Goal: Register for event/course

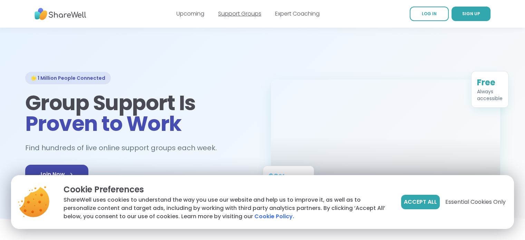
click at [236, 14] on link "Support Groups" at bounding box center [239, 14] width 43 height 8
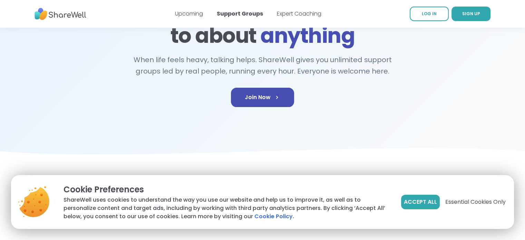
scroll to position [88, 0]
click at [266, 94] on span "Join Now" at bounding box center [263, 97] width 36 height 8
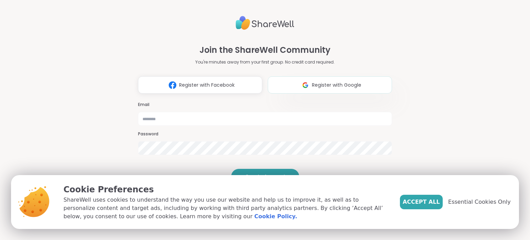
click at [304, 79] on img at bounding box center [305, 85] width 13 height 13
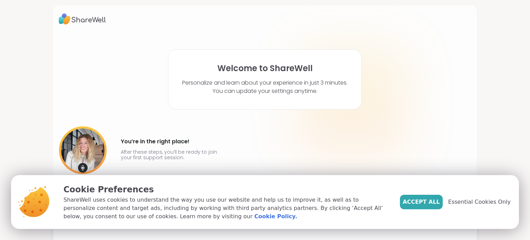
click at [429, 127] on div "Amy Vaninetti @amyvaninetti You’re in the right place! After these steps, you’l…" at bounding box center [265, 158] width 413 height 64
click at [464, 198] on span "Essential Cookies Only" at bounding box center [479, 202] width 62 height 8
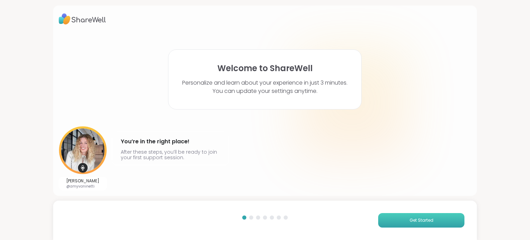
click at [425, 219] on span "Get Started" at bounding box center [422, 220] width 24 height 6
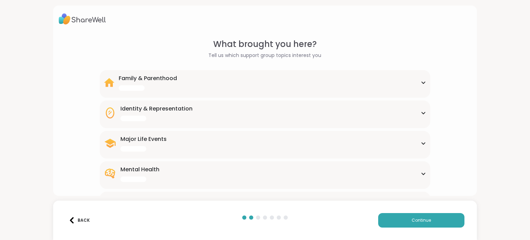
drag, startPoint x: 425, startPoint y: 219, endPoint x: 346, endPoint y: 99, distance: 143.8
click at [346, 99] on div "What brought you here? Tell us which support group topics interest you Family &…" at bounding box center [265, 120] width 530 height 240
click at [420, 84] on div "Family & Parenthood 20 subtopics" at bounding box center [265, 82] width 322 height 17
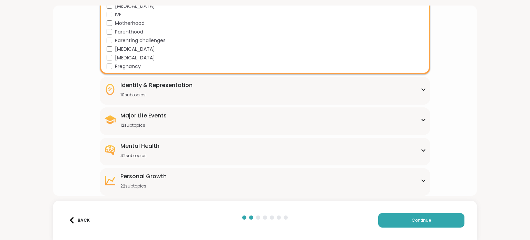
scroll to position [212, 0]
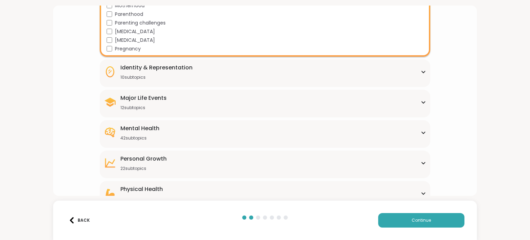
click at [422, 133] on icon at bounding box center [423, 133] width 3 height 2
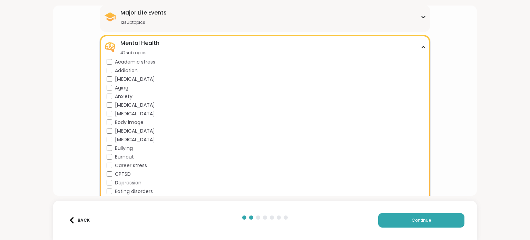
scroll to position [304, 0]
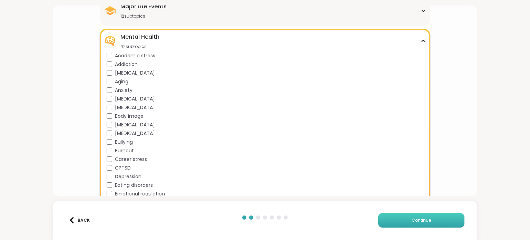
click at [412, 222] on span "Continue" at bounding box center [421, 220] width 19 height 6
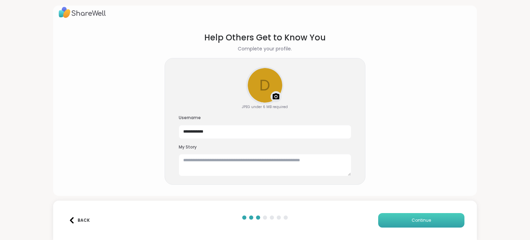
scroll to position [6, 0]
drag, startPoint x: 409, startPoint y: 222, endPoint x: 395, endPoint y: 226, distance: 14.4
click at [395, 226] on button "Continue" at bounding box center [421, 220] width 86 height 14
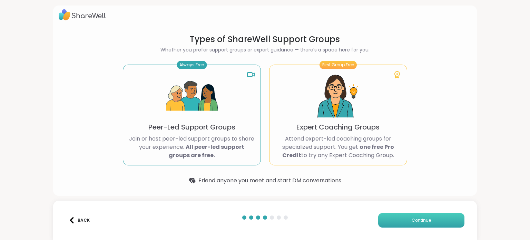
scroll to position [4, 0]
click at [396, 220] on button "Continue" at bounding box center [421, 220] width 86 height 14
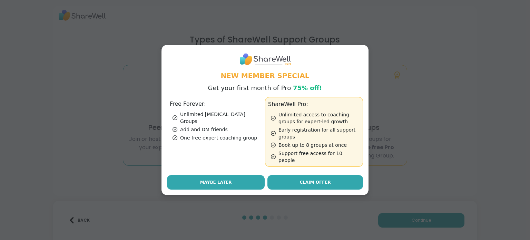
click at [216, 179] on span "Maybe Later" at bounding box center [216, 182] width 32 height 6
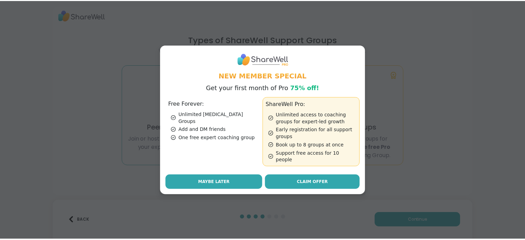
scroll to position [0, 0]
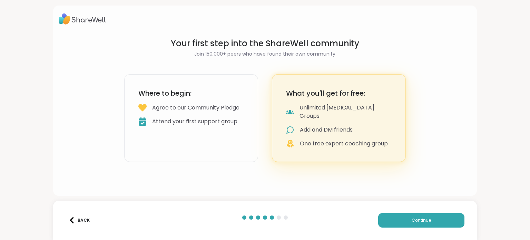
click at [202, 139] on div "Where to begin: Agree to our Community Pledge Attend your first support group" at bounding box center [191, 118] width 134 height 88
click at [195, 112] on div "Agree to our Community Pledge" at bounding box center [195, 108] width 87 height 8
click at [420, 219] on span "Continue" at bounding box center [421, 220] width 19 height 6
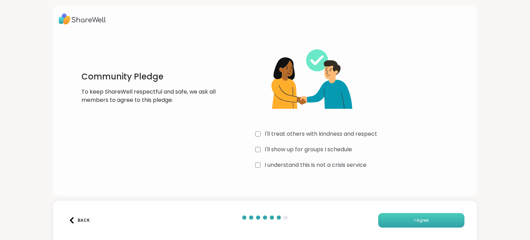
click at [414, 220] on span "I Agree" at bounding box center [421, 220] width 14 height 6
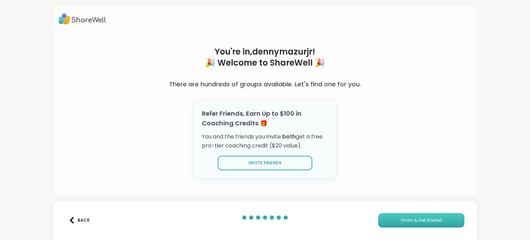
click at [409, 220] on span "Finish & Get Started" at bounding box center [421, 220] width 41 height 6
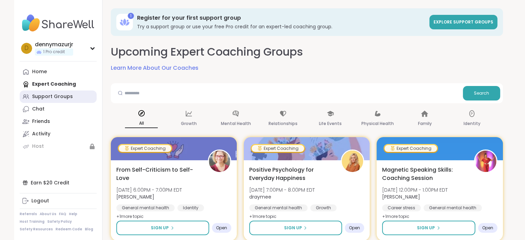
click at [40, 98] on div "Support Groups" at bounding box center [52, 96] width 41 height 7
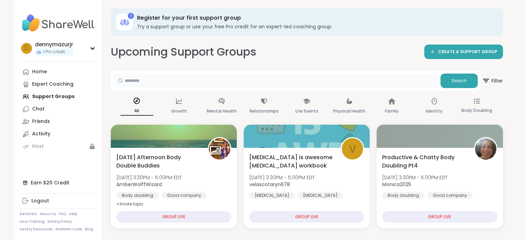
click at [174, 84] on input "text" at bounding box center [276, 80] width 324 height 14
type input "****"
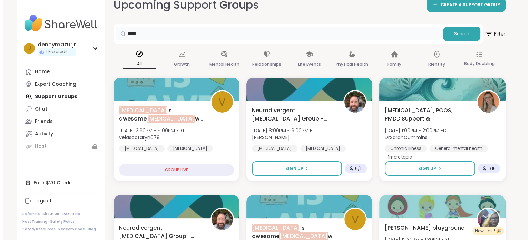
scroll to position [48, 0]
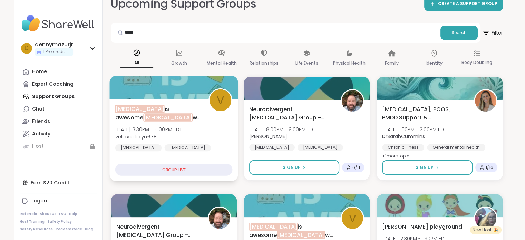
click at [176, 170] on div "GROUP LIVE" at bounding box center [173, 170] width 117 height 12
click at [176, 134] on span "velascotaryn678" at bounding box center [148, 136] width 67 height 7
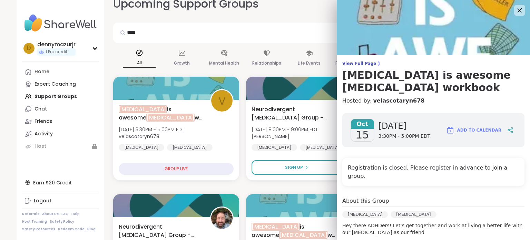
click at [464, 127] on span "Add to Calendar" at bounding box center [479, 130] width 44 height 6
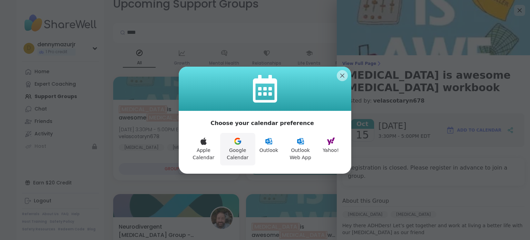
click at [236, 142] on icon at bounding box center [238, 141] width 8 height 8
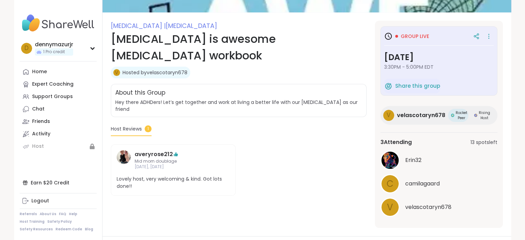
scroll to position [77, 0]
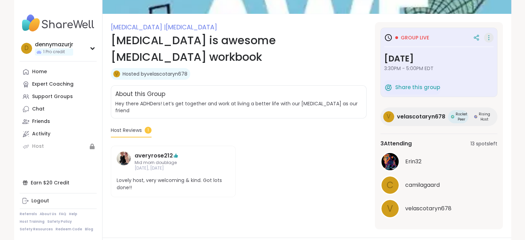
click at [490, 36] on icon at bounding box center [488, 38] width 7 height 10
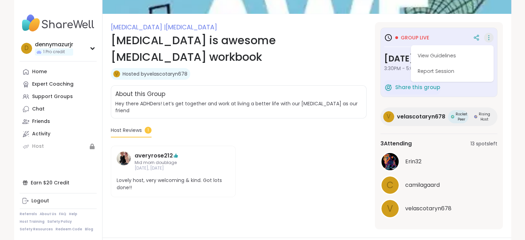
click at [236, 146] on div "averyrose212 Mid morn doublage Oct 13, Monday Lovely host, very welcoming & kin…" at bounding box center [239, 172] width 256 height 52
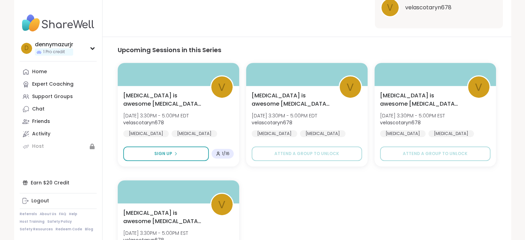
scroll to position [278, 0]
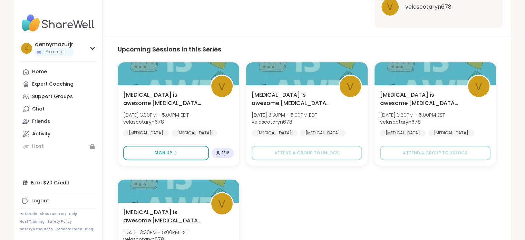
drag, startPoint x: 188, startPoint y: 154, endPoint x: 362, endPoint y: 192, distance: 178.1
click at [362, 192] on div "v ADHD is awesome ADHD workbook Wed, Oct 22 | 3:30PM - 5:00PM EDT velascotaryn6…" at bounding box center [307, 172] width 378 height 221
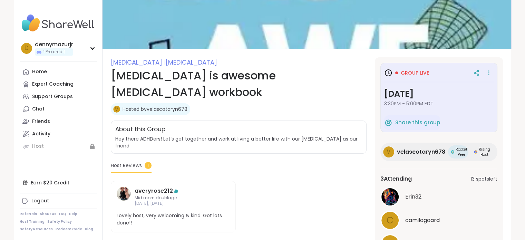
scroll to position [41, 0]
click at [494, 72] on div "Group live Wednesday, Oct 15 3:30PM - 5:00PM EDT Share this group" at bounding box center [438, 97] width 117 height 69
click at [490, 72] on icon at bounding box center [488, 73] width 7 height 10
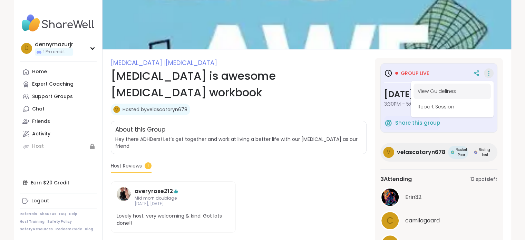
click at [453, 95] on button "View Guidelines" at bounding box center [451, 92] width 77 height 16
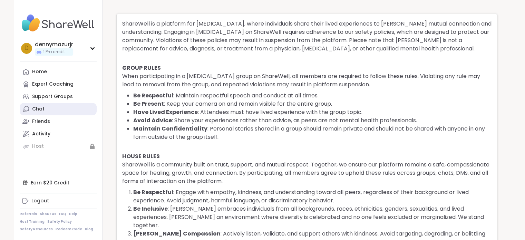
click at [42, 110] on div "Chat" at bounding box center [38, 109] width 12 height 7
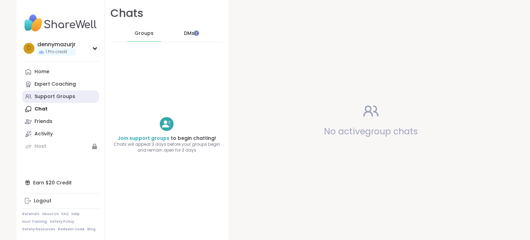
click at [46, 99] on div "Support Groups" at bounding box center [55, 96] width 41 height 7
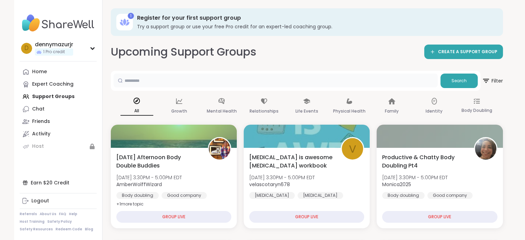
click at [233, 84] on input "text" at bounding box center [276, 80] width 324 height 14
type input "****"
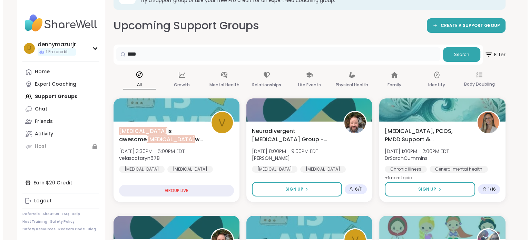
scroll to position [28, 0]
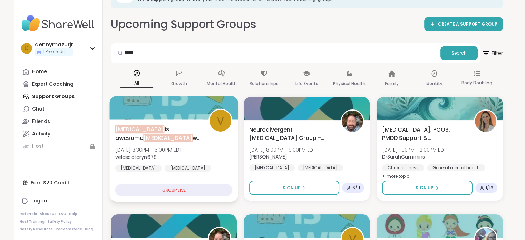
click at [198, 191] on div "GROUP LIVE" at bounding box center [173, 190] width 117 height 12
click at [175, 192] on div "GROUP LIVE" at bounding box center [173, 190] width 117 height 12
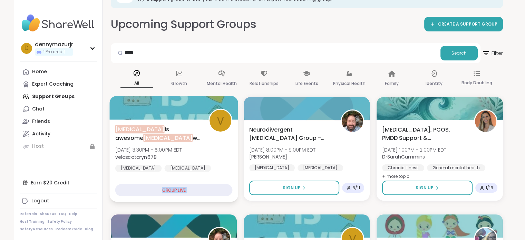
click at [175, 192] on div "GROUP LIVE" at bounding box center [173, 190] width 117 height 12
click at [182, 190] on div "GROUP LIVE" at bounding box center [173, 190] width 117 height 12
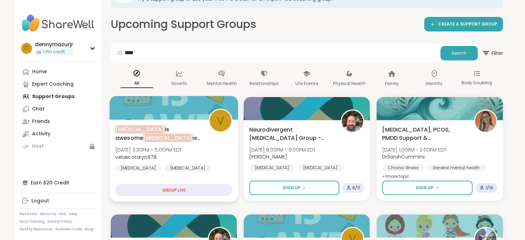
click at [192, 172] on div "ADHD is awesome ADHD workbook Wed, Oct 15 | 3:30PM - 5:00PM EDT velascotaryn678…" at bounding box center [173, 160] width 129 height 82
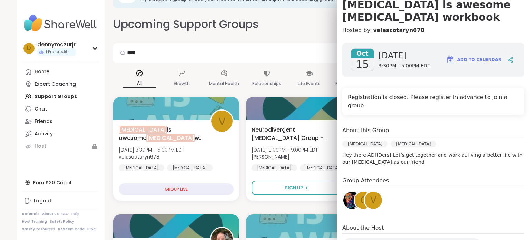
scroll to position [0, 0]
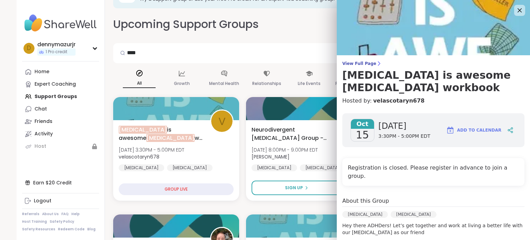
click at [461, 127] on span "Add to Calendar" at bounding box center [479, 130] width 44 height 6
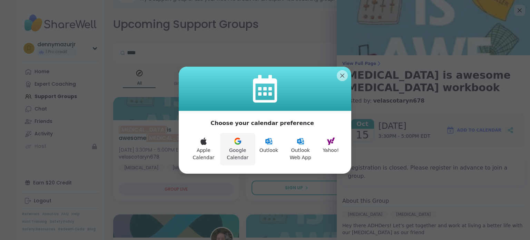
click at [241, 146] on button "Google Calendar" at bounding box center [237, 149] width 35 height 32
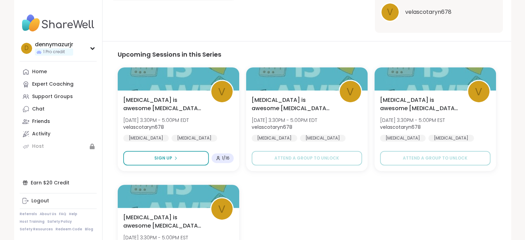
scroll to position [273, 0]
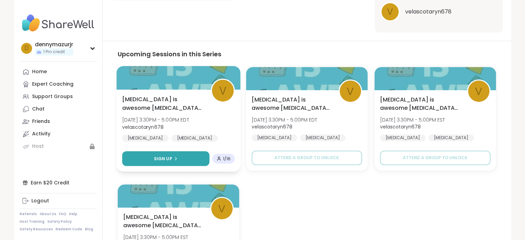
click at [170, 157] on span "Sign Up" at bounding box center [163, 158] width 18 height 6
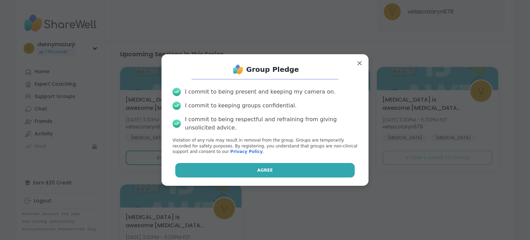
click at [218, 168] on button "Agree" at bounding box center [265, 170] width 180 height 14
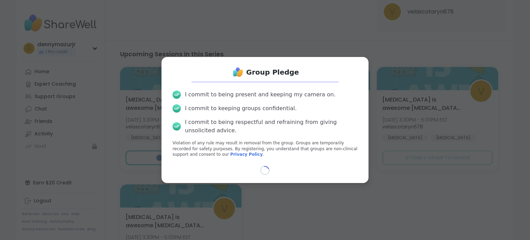
select select "**"
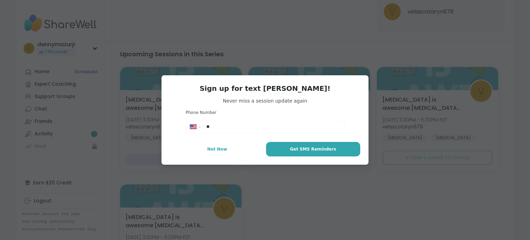
click at [244, 122] on div "**********" at bounding box center [264, 126] width 155 height 10
click at [241, 131] on div "**********" at bounding box center [264, 126] width 155 height 10
click at [242, 127] on input "**" at bounding box center [273, 126] width 134 height 7
type input "**********"
click at [291, 152] on button "Get SMS Reminders" at bounding box center [313, 149] width 94 height 14
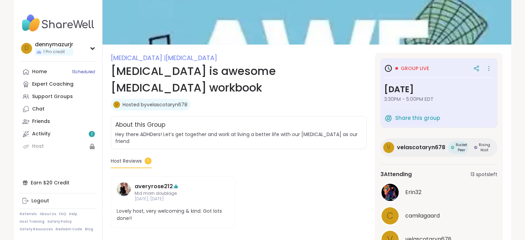
scroll to position [46, 0]
click at [52, 94] on div "Support Groups" at bounding box center [52, 96] width 41 height 7
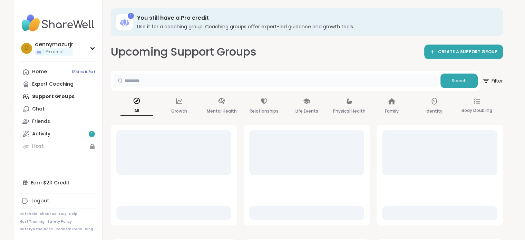
click at [147, 77] on input "text" at bounding box center [276, 80] width 324 height 14
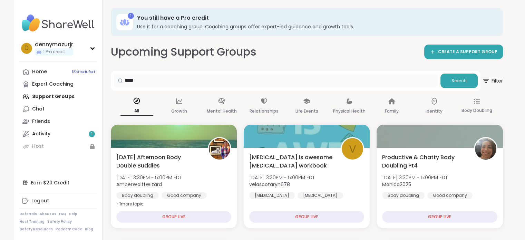
type input "****"
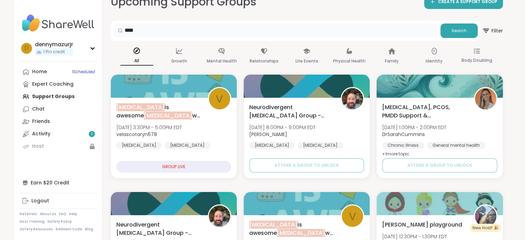
scroll to position [50, 0]
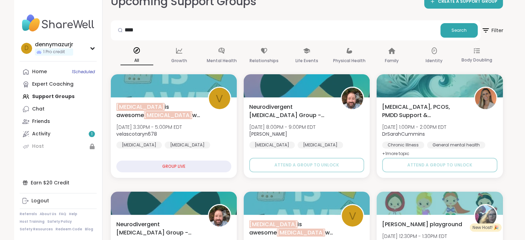
click at [487, 29] on icon at bounding box center [485, 30] width 9 height 9
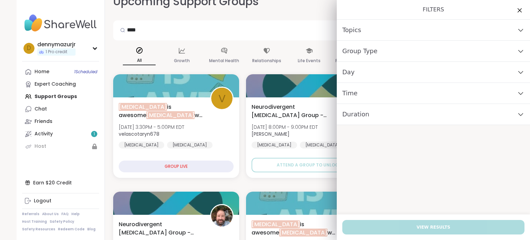
click at [518, 71] on icon at bounding box center [520, 72] width 4 height 2
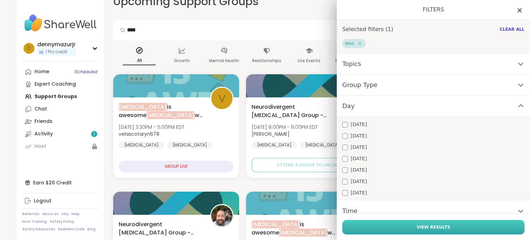
click at [387, 230] on button "View Results" at bounding box center [433, 227] width 182 height 14
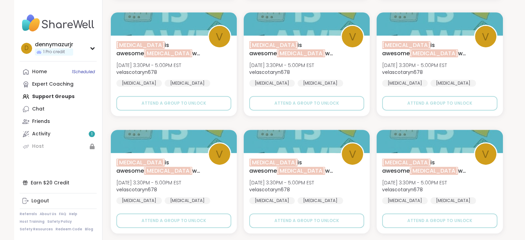
scroll to position [0, 0]
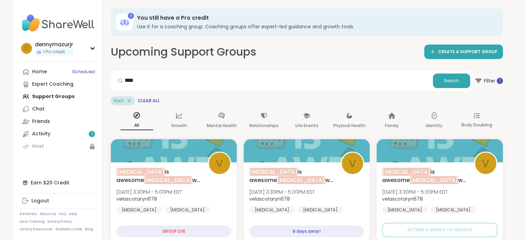
click at [128, 101] on icon at bounding box center [128, 100] width 3 height 3
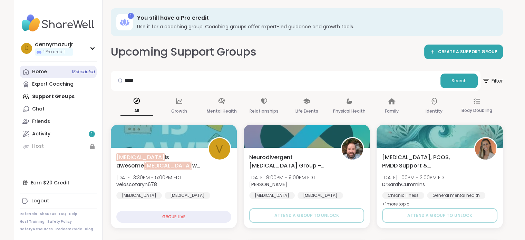
click at [48, 69] on link "Home 1 Scheduled" at bounding box center [58, 72] width 77 height 12
